Goal: Information Seeking & Learning: Find specific fact

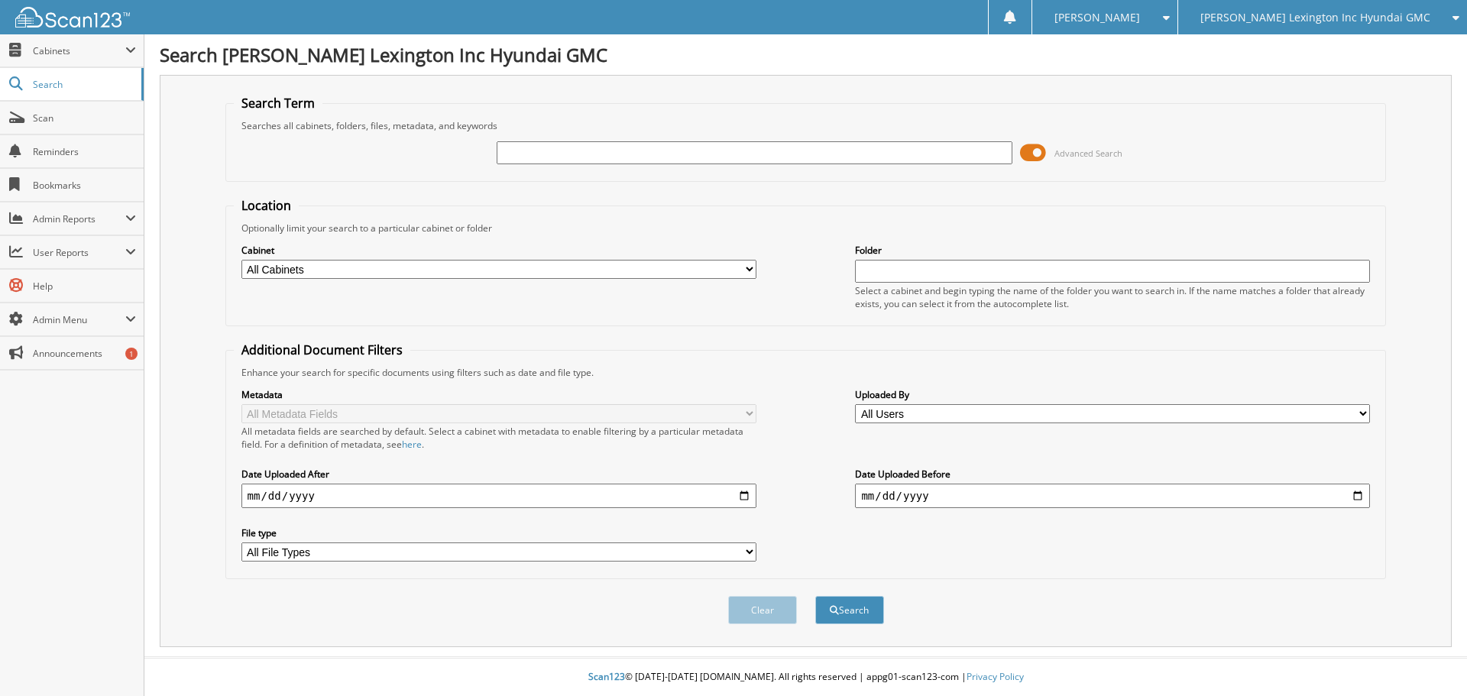
drag, startPoint x: 637, startPoint y: 141, endPoint x: 518, endPoint y: 151, distance: 119.7
click at [519, 151] on input "text" at bounding box center [754, 152] width 515 height 23
paste input "SU057205"
type input "SU057205"
click at [867, 608] on button "Search" at bounding box center [849, 610] width 69 height 28
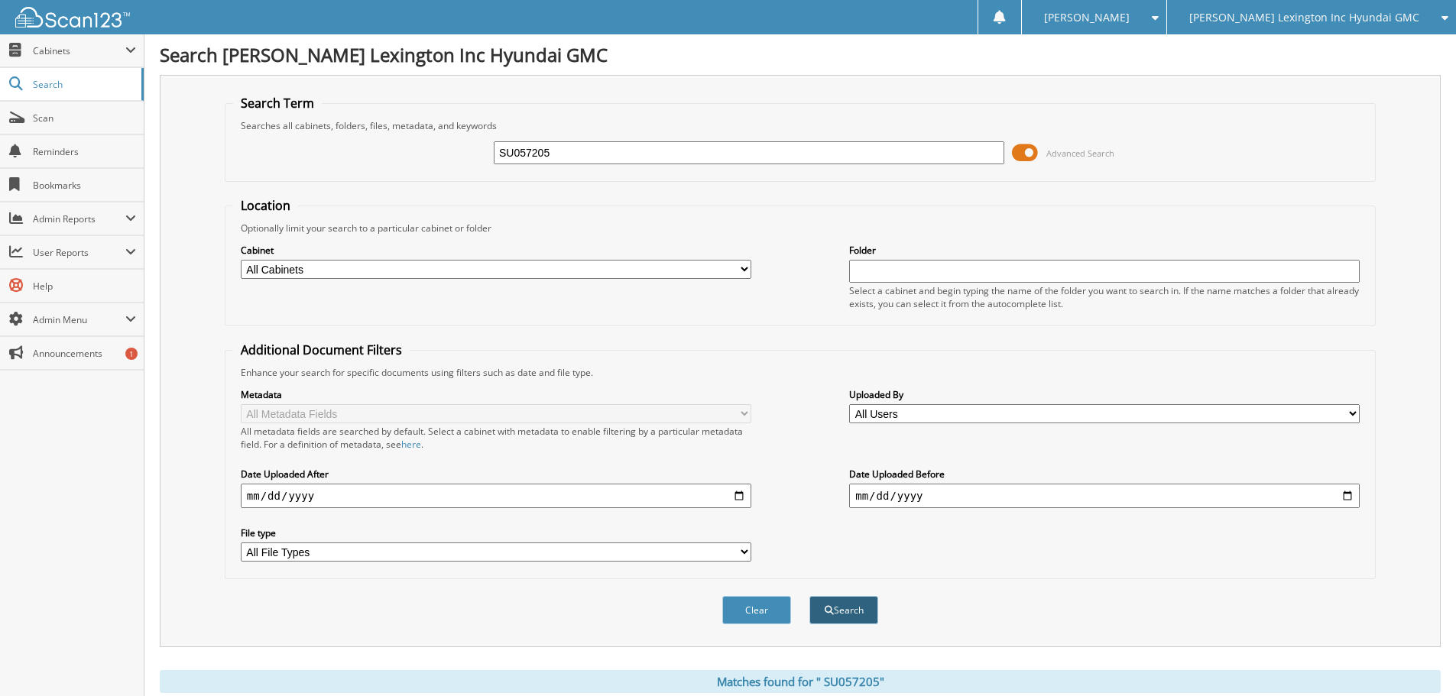
click at [863, 607] on button "Search" at bounding box center [843, 610] width 69 height 28
click at [1159, 15] on span at bounding box center [1151, 17] width 15 height 11
click at [1133, 75] on link "Logout" at bounding box center [1094, 74] width 144 height 27
